Goal: Communication & Community: Answer question/provide support

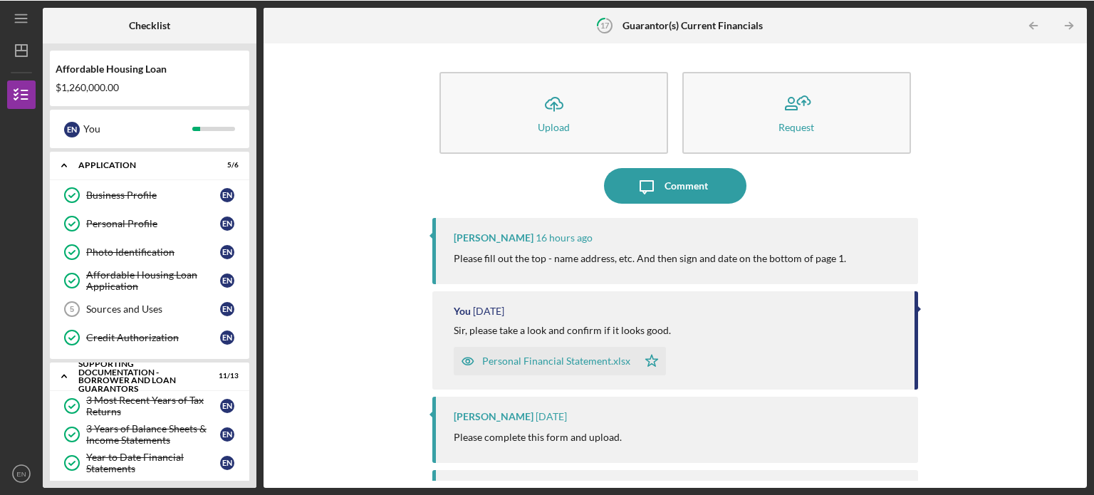
scroll to position [330, 0]
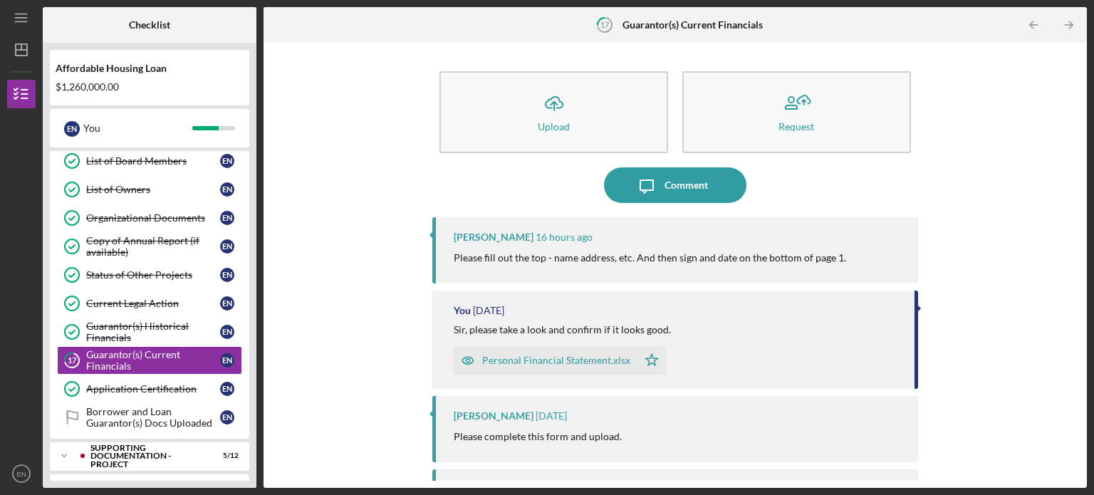
click at [257, 281] on div "Checklist Affordable Housing Loan $1,260,000.00 E N You Icon/Expander Applicati…" at bounding box center [565, 247] width 1044 height 481
drag, startPoint x: 245, startPoint y: 266, endPoint x: 253, endPoint y: 266, distance: 7.8
click at [253, 266] on div "Affordable Housing Loan $1,260,000.00 E N You Icon/Expander Application 5 / 6 B…" at bounding box center [150, 265] width 214 height 445
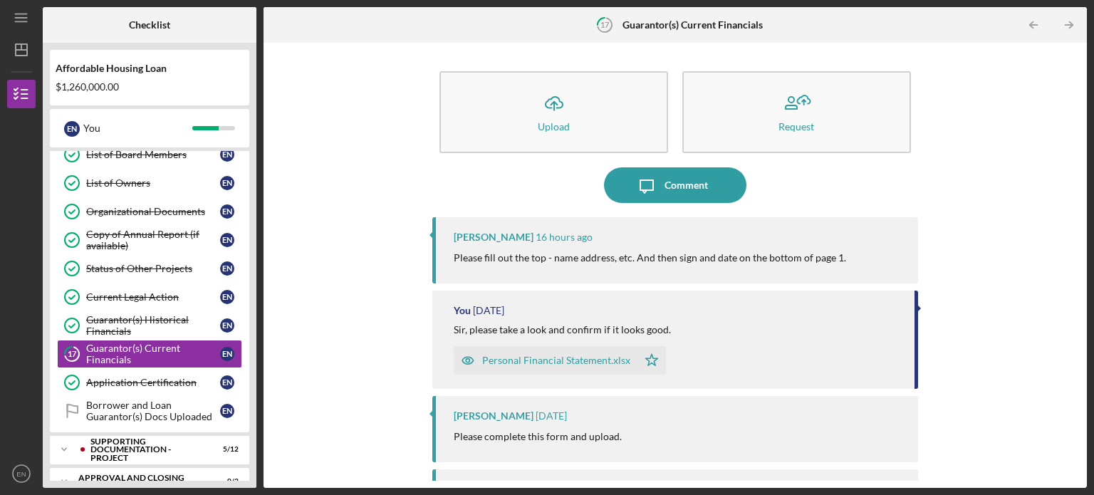
scroll to position [353, 0]
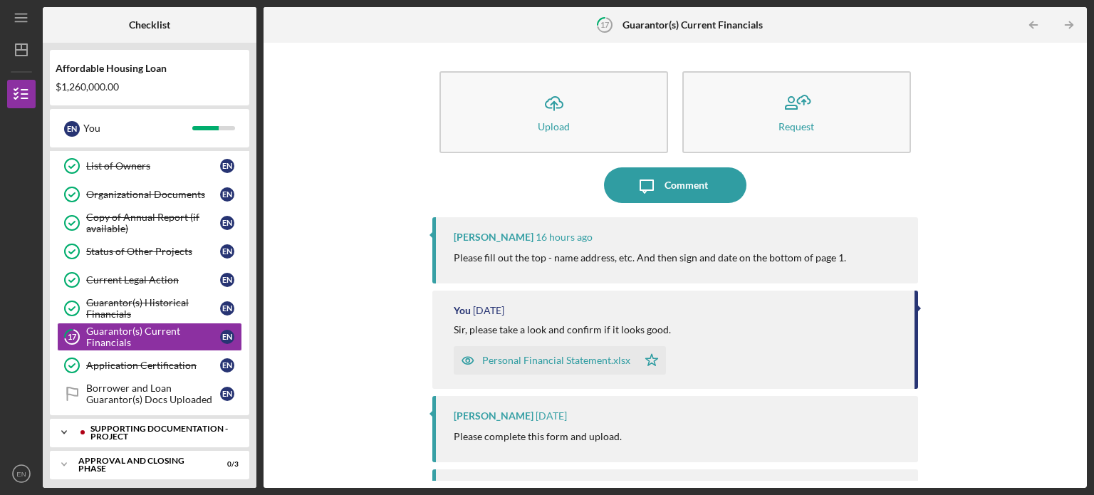
click at [54, 429] on icon "Icon/Expander" at bounding box center [64, 432] width 28 height 28
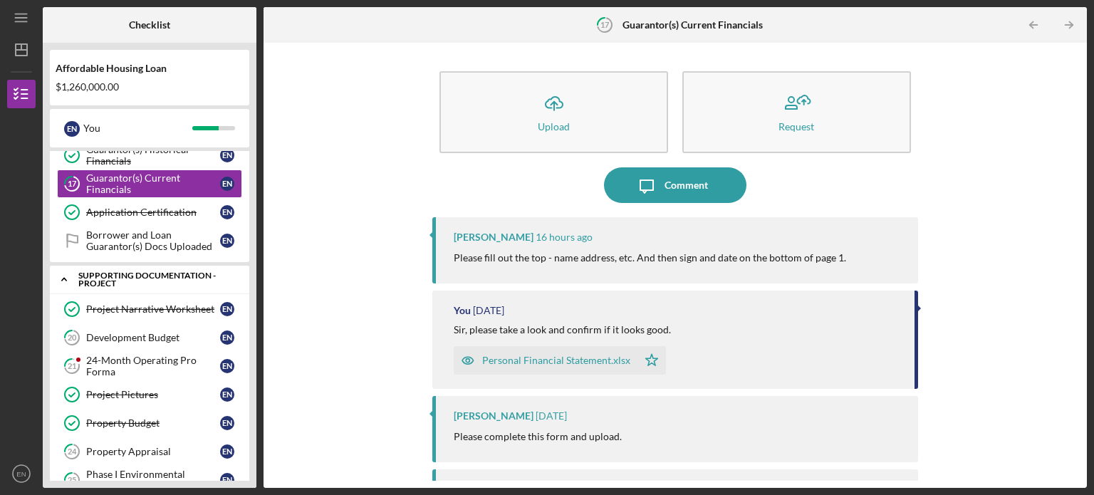
scroll to position [520, 0]
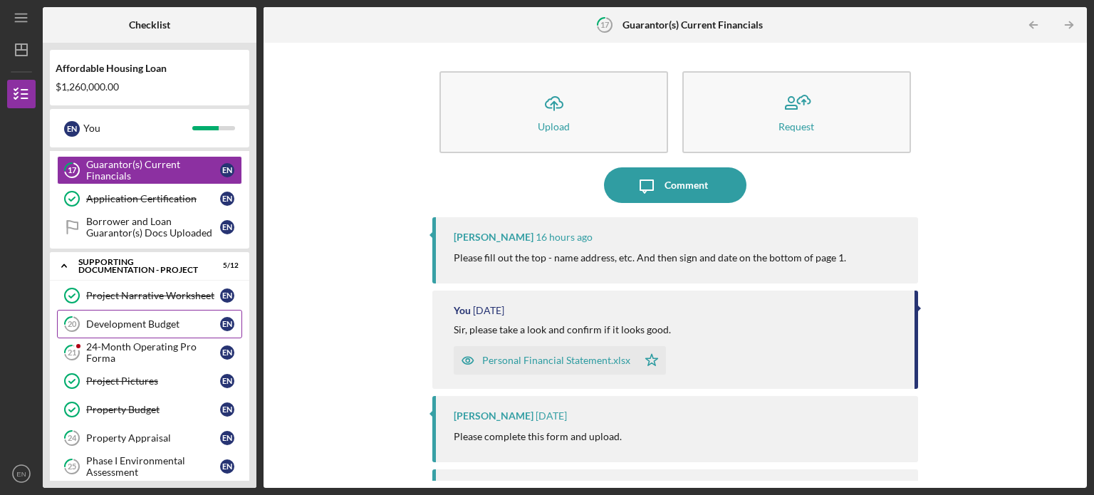
click at [110, 318] on div "Development Budget" at bounding box center [153, 323] width 134 height 11
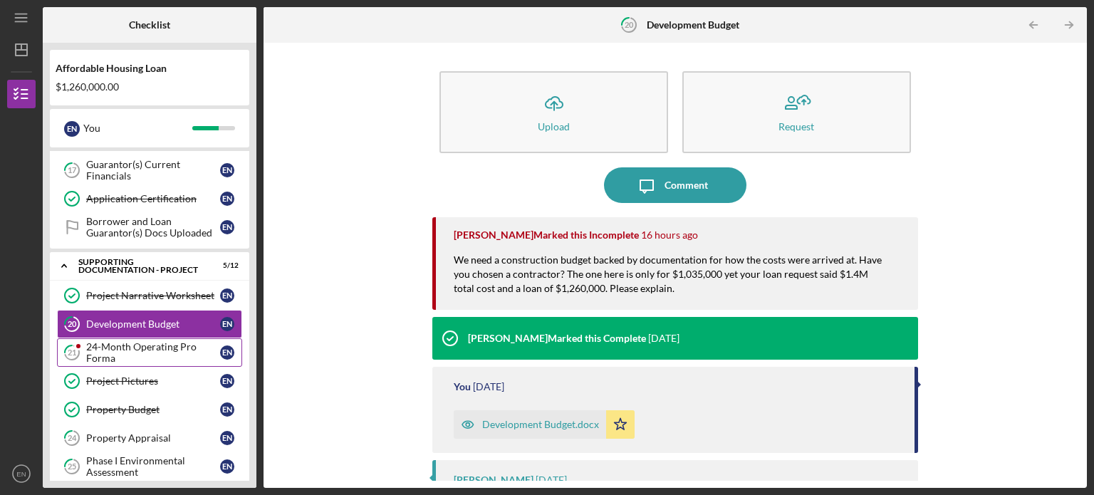
click at [94, 347] on div "24-Month Operating Pro Forma" at bounding box center [153, 352] width 134 height 23
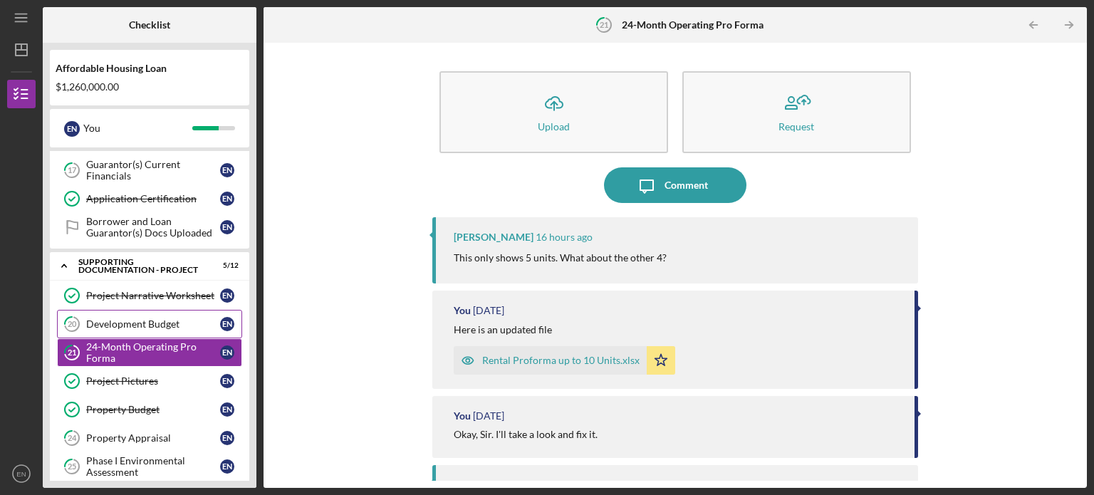
click at [179, 318] on div "Development Budget" at bounding box center [153, 323] width 134 height 11
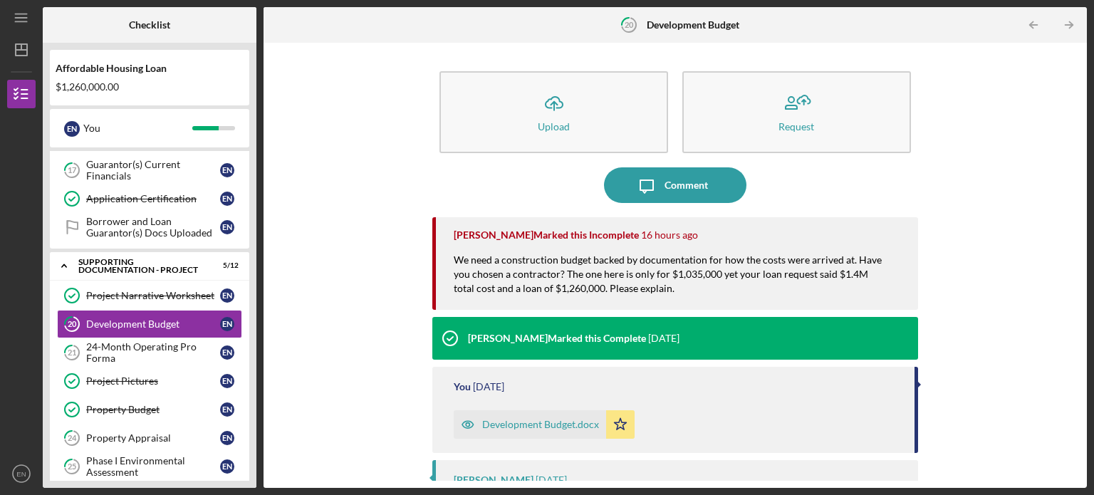
click at [1085, 171] on div "Icon/Upload Upload Request Icon/Message Comment [PERSON_NAME] Marked this Incom…" at bounding box center [674, 265] width 823 height 445
click at [668, 190] on div "Comment" at bounding box center [685, 185] width 43 height 36
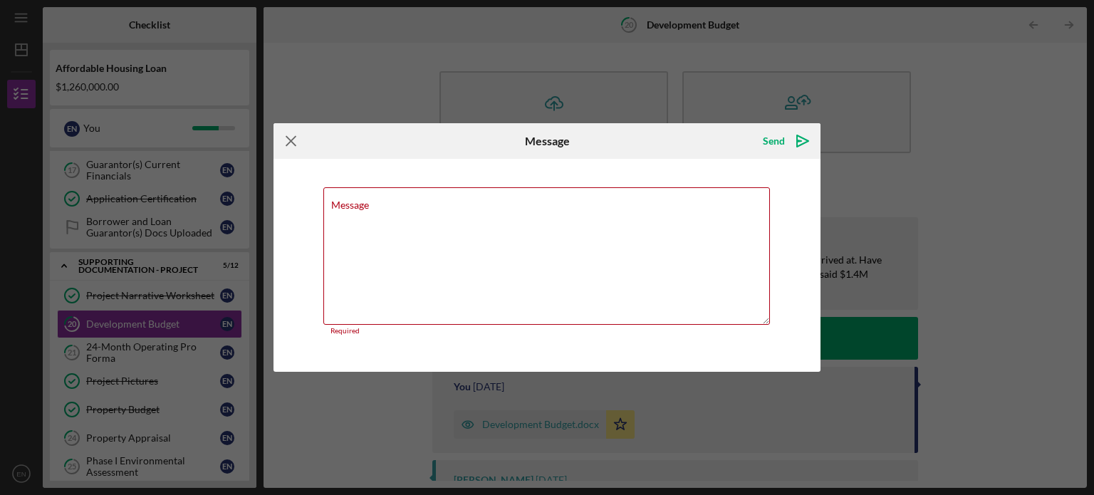
click at [291, 137] on icon "Icon/Menu Close" at bounding box center [291, 141] width 36 height 36
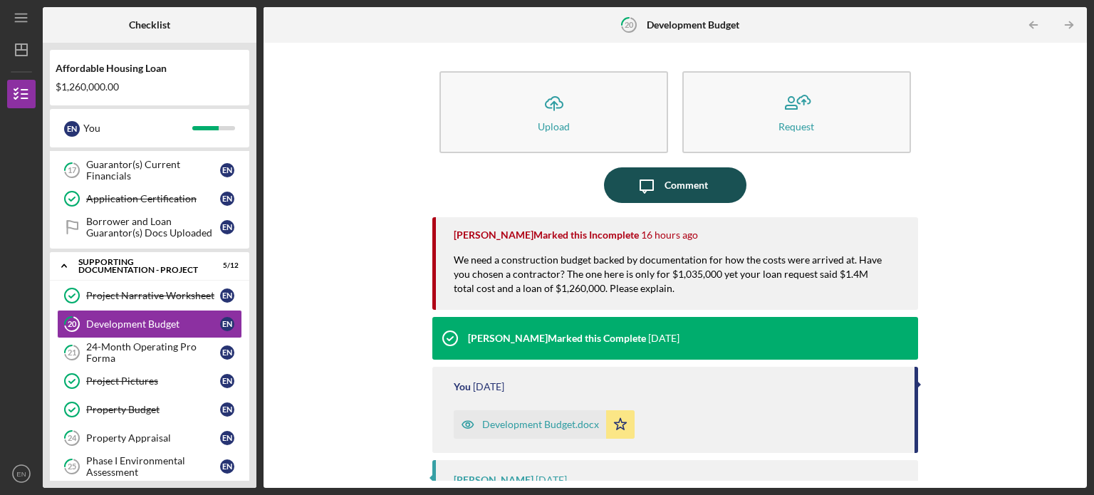
click at [649, 194] on icon "Icon/Message" at bounding box center [647, 185] width 36 height 36
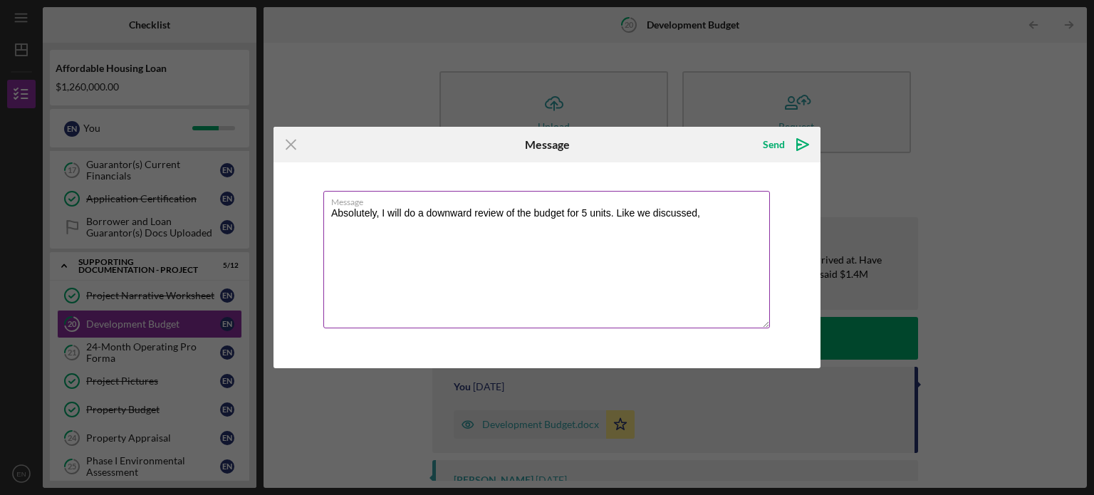
type textarea "Absolutely, I will do a downward review of the budget for 5 units. Like we disc…"
